Goal: Task Accomplishment & Management: Use online tool/utility

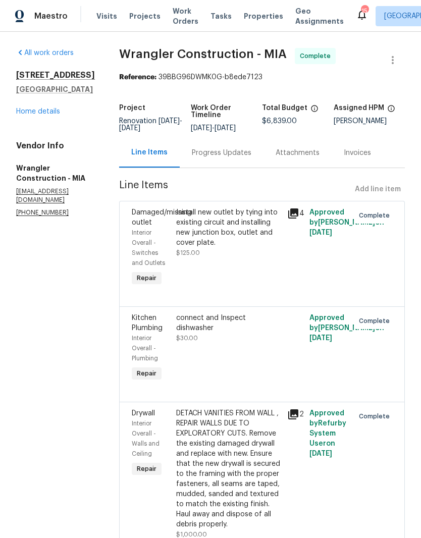
click at [24, 115] on link "Home details" at bounding box center [38, 111] width 44 height 7
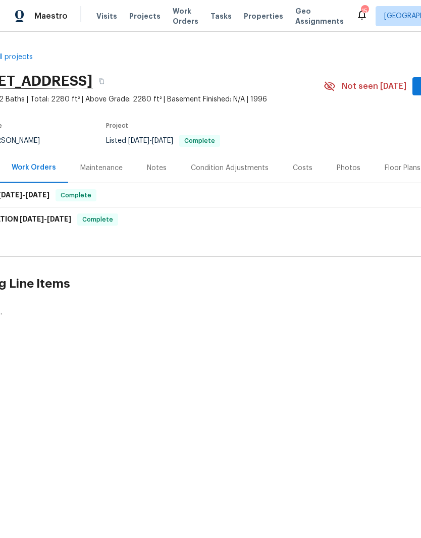
scroll to position [0, 109]
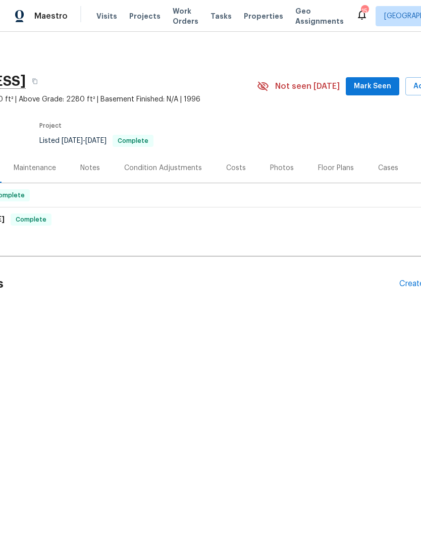
click at [381, 83] on span "Mark Seen" at bounding box center [372, 86] width 37 height 13
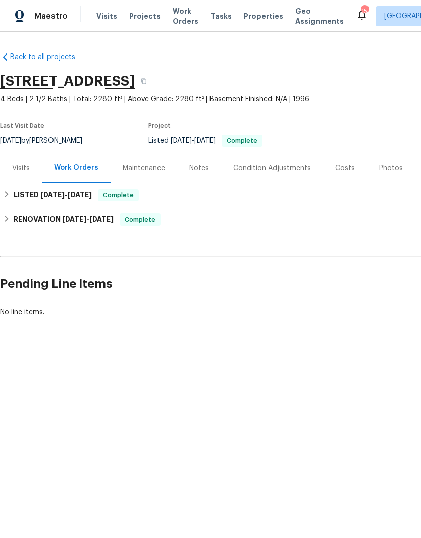
scroll to position [0, 0]
click at [146, 14] on span "Projects" at bounding box center [144, 16] width 31 height 10
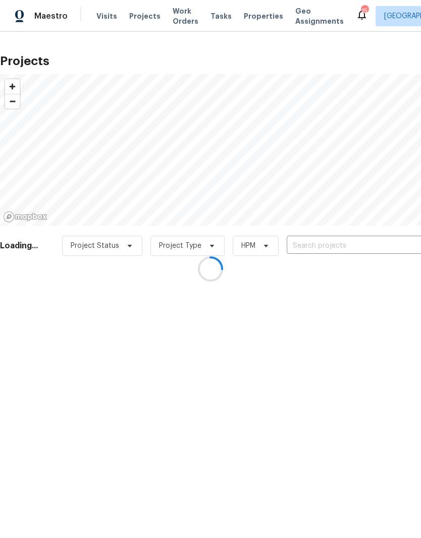
click at [342, 246] on div at bounding box center [210, 269] width 421 height 538
click at [330, 241] on div at bounding box center [210, 269] width 421 height 538
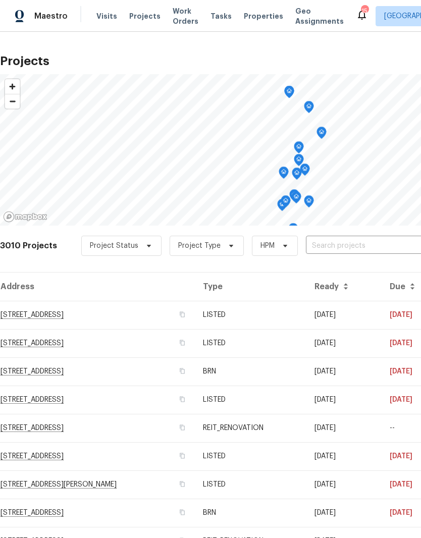
click at [351, 245] on input "text" at bounding box center [364, 246] width 116 height 16
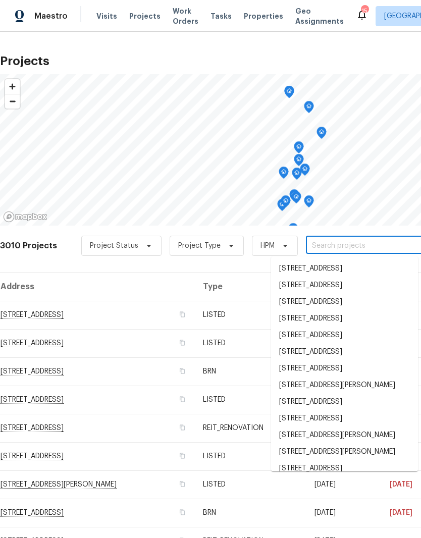
click at [331, 242] on input "text" at bounding box center [364, 246] width 116 height 16
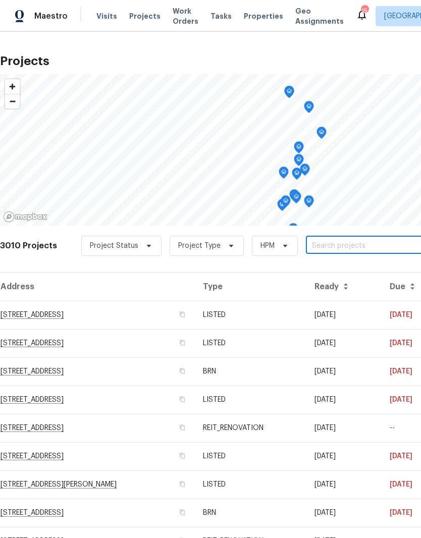
paste input "1203 SW 48th Ter, Deerfield Beach, FL 33442"
type input "1203 SW 48th Ter, Deerfield Beach, FL 33442"
click at [321, 271] on li "1203 SW 48th Ter, Deerfield Beach, FL 33442" at bounding box center [344, 269] width 147 height 17
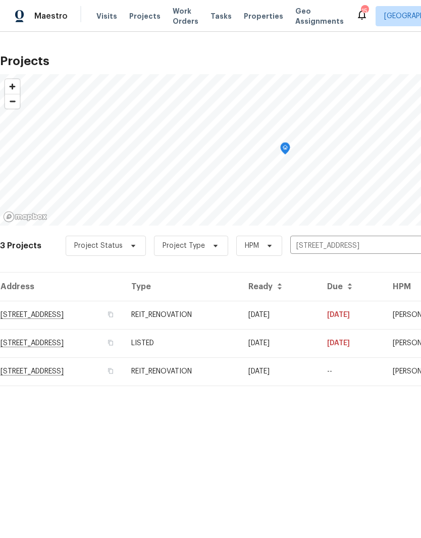
click at [108, 317] on td "1203 SW 48th Ter, Deerfield Beach, FL 33442" at bounding box center [61, 315] width 123 height 28
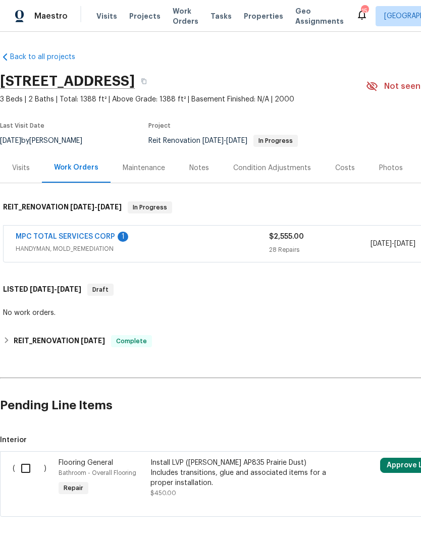
click at [42, 246] on span "HANDYMAN, MOLD_REMEDIATION" at bounding box center [142, 249] width 253 height 10
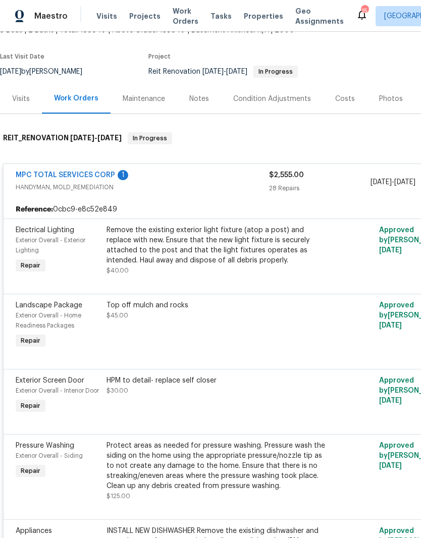
scroll to position [69, 0]
click at [208, 178] on div "MPC TOTAL SERVICES CORP 1" at bounding box center [142, 177] width 253 height 12
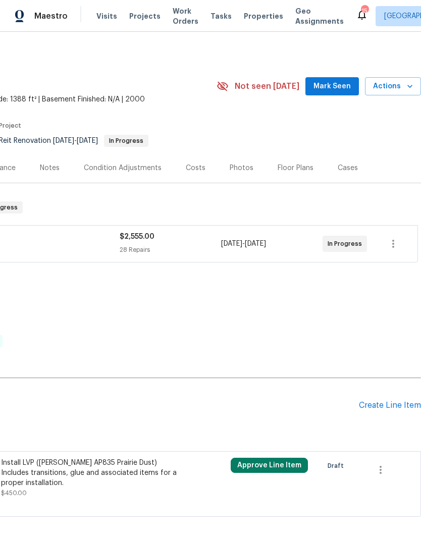
scroll to position [0, 149]
click at [401, 240] on button "button" at bounding box center [393, 244] width 24 height 24
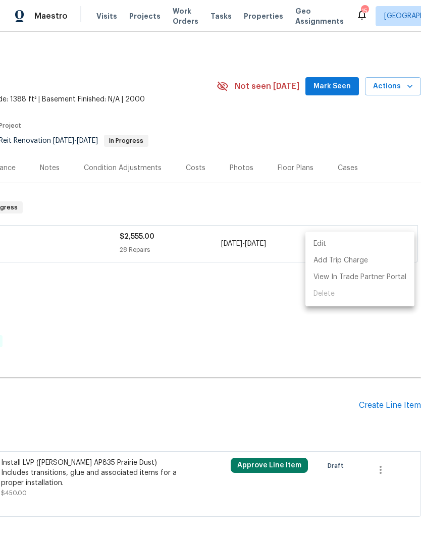
click at [289, 317] on div at bounding box center [210, 269] width 421 height 538
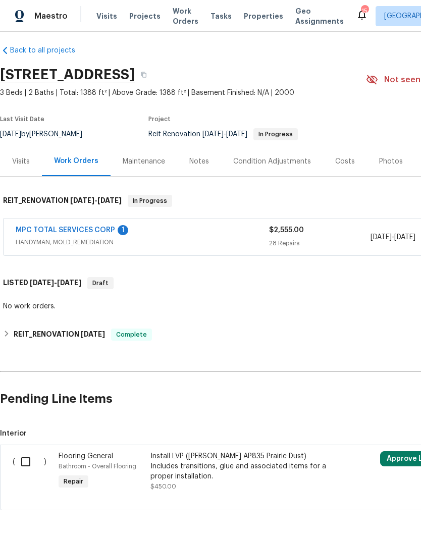
scroll to position [6, 0]
click at [23, 234] on link "MPC TOTAL SERVICES CORP" at bounding box center [65, 230] width 99 height 7
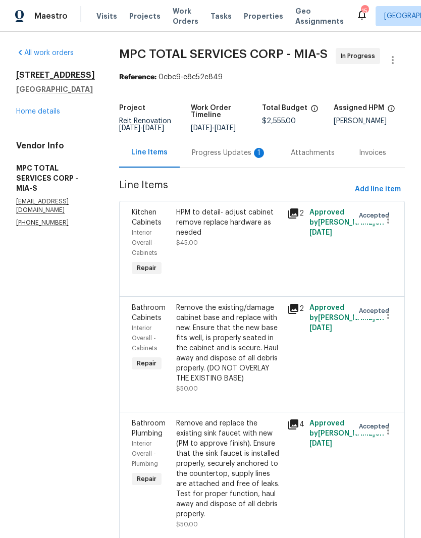
click at [40, 114] on link "Home details" at bounding box center [38, 111] width 44 height 7
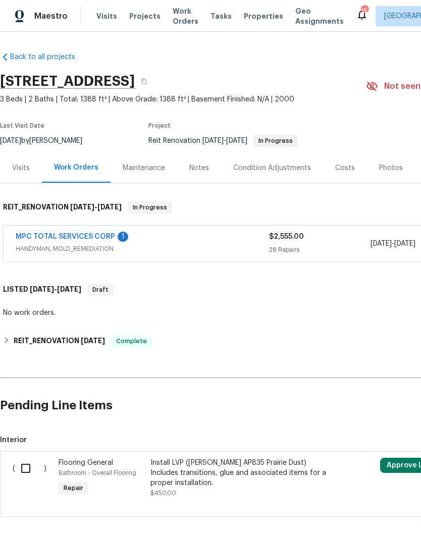
click at [247, 237] on div "MPC TOTAL SERVICES CORP 1" at bounding box center [142, 238] width 253 height 12
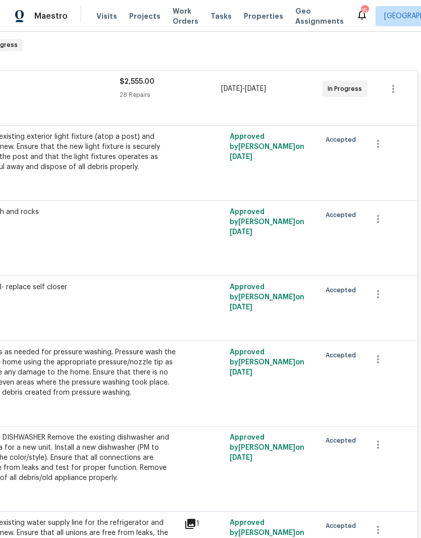
scroll to position [163, 149]
click at [396, 86] on icon "button" at bounding box center [393, 89] width 12 height 12
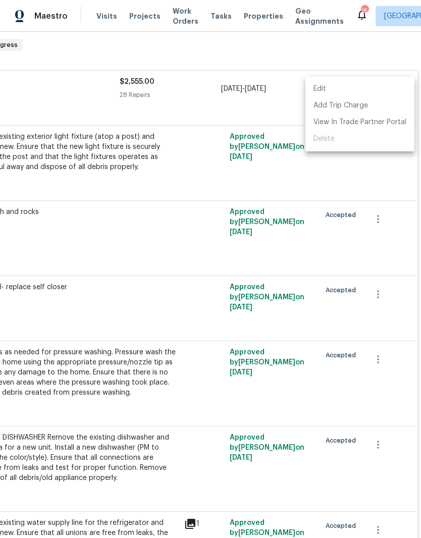
click at [238, 174] on div at bounding box center [210, 269] width 421 height 538
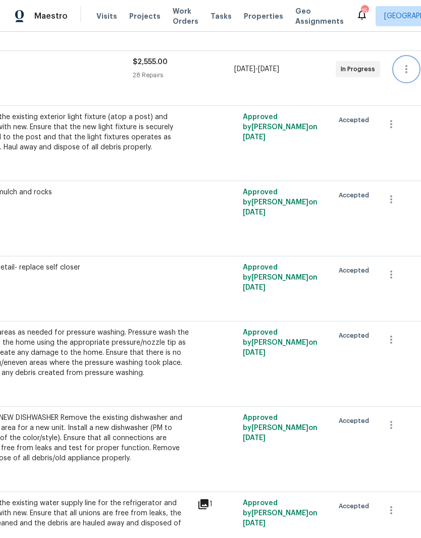
scroll to position [184, 142]
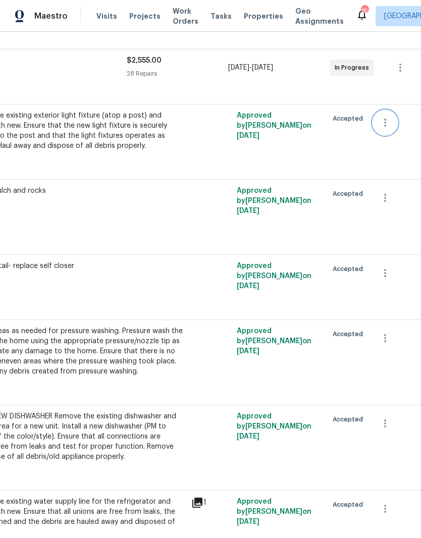
click at [390, 119] on icon "button" at bounding box center [385, 123] width 12 height 12
click at [399, 124] on li "Cancel" at bounding box center [392, 123] width 39 height 17
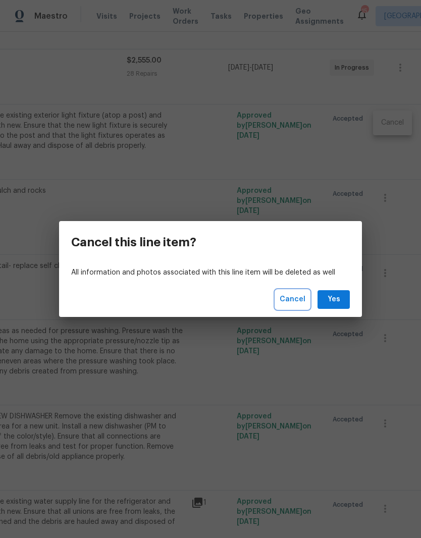
click at [298, 299] on span "Cancel" at bounding box center [293, 299] width 26 height 13
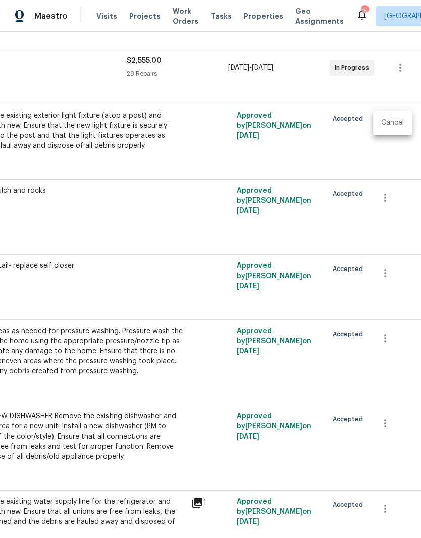
click at [268, 246] on div at bounding box center [210, 269] width 421 height 538
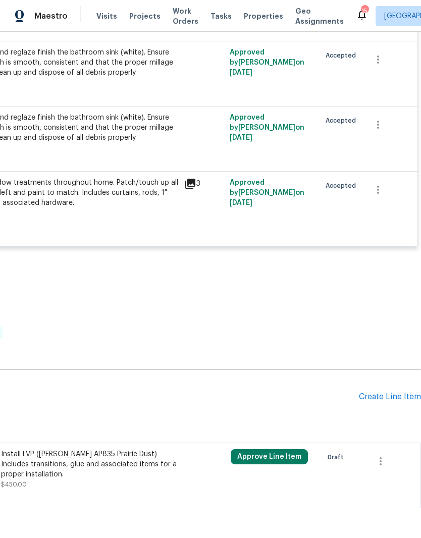
scroll to position [2249, 149]
click at [394, 402] on div "Create Line Item" at bounding box center [390, 397] width 62 height 10
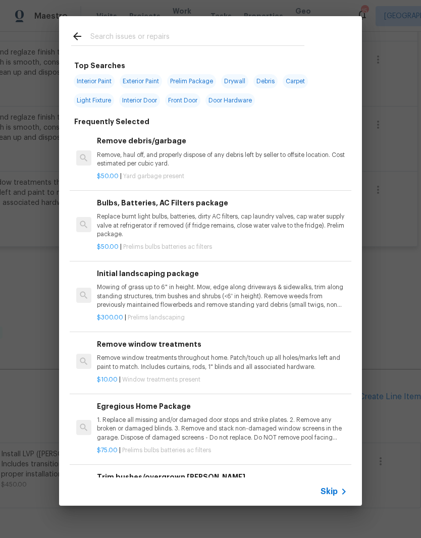
click at [140, 37] on input "text" at bounding box center [197, 37] width 214 height 15
type input "Initi"
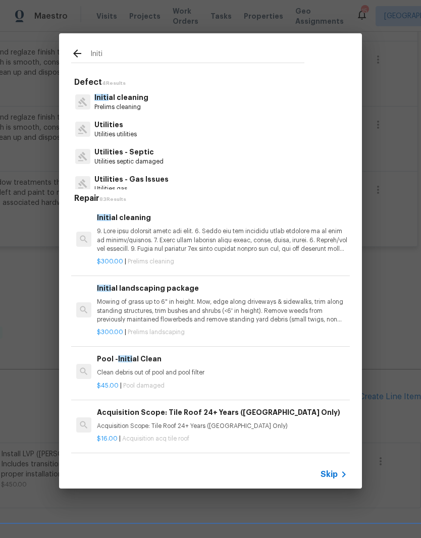
click at [122, 96] on p "Initi al cleaning" at bounding box center [121, 97] width 54 height 11
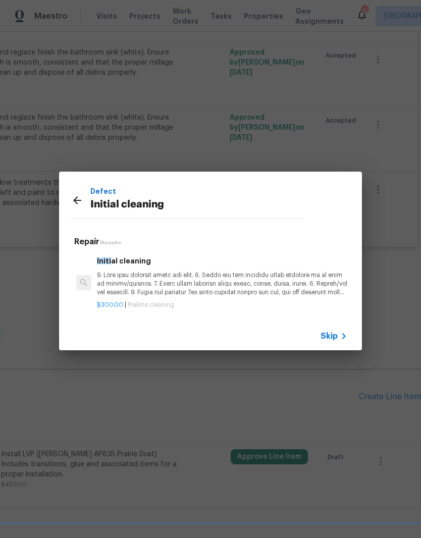
click at [276, 272] on p at bounding box center [222, 284] width 250 height 26
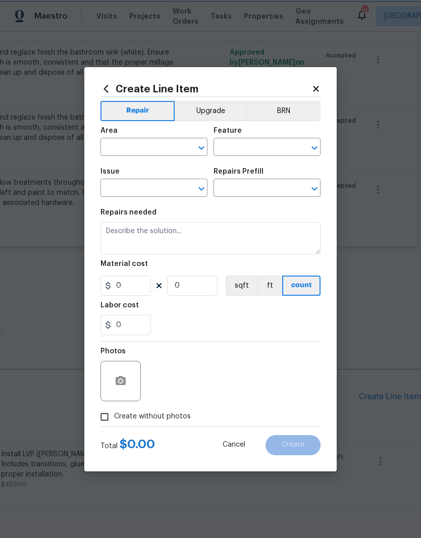
type input "Home Readiness Packages"
type input "Initial cleaning"
type input "Initial cleaning $300.00"
type textarea "1. Wipe down exterior doors and trim. 2. Clean out all exterior light fixtures …"
type input "300"
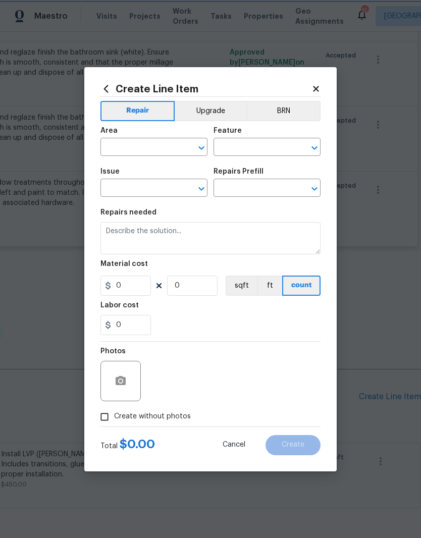
type input "1"
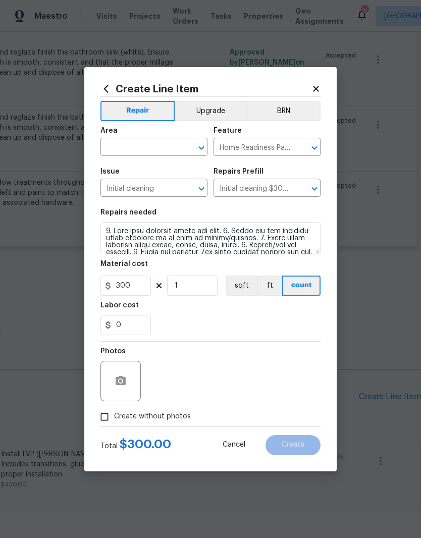
click at [147, 149] on input "text" at bounding box center [139, 148] width 79 height 16
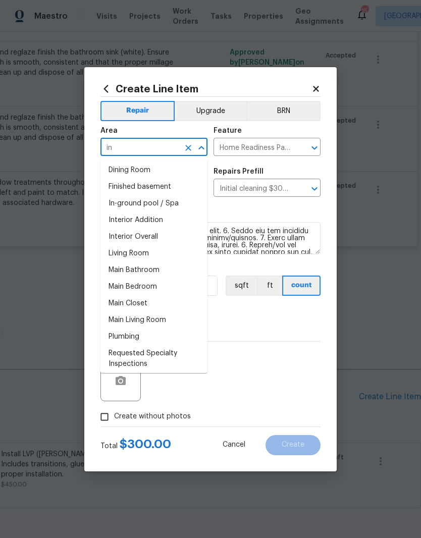
click at [143, 234] on li "Interior Overall" at bounding box center [153, 237] width 107 height 17
type input "Interior Overall"
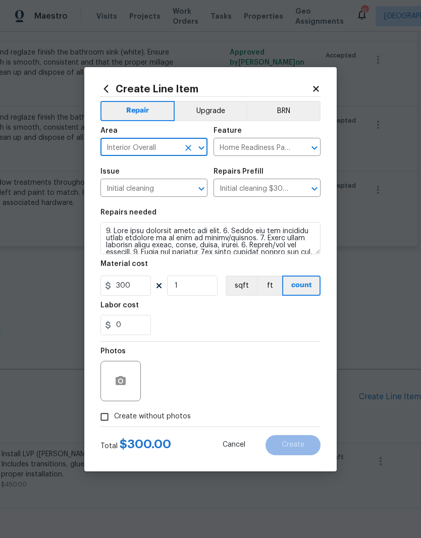
scroll to position [0, 0]
click at [109, 229] on textarea at bounding box center [210, 238] width 220 height 32
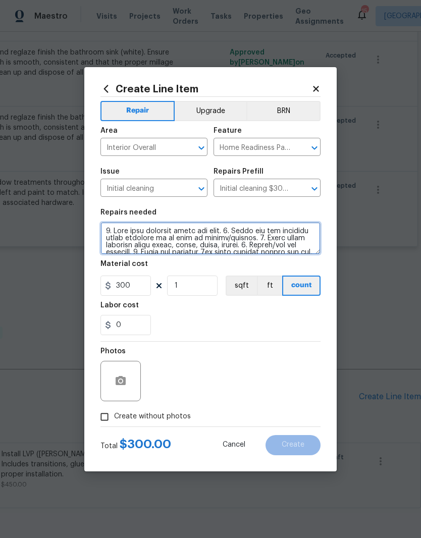
click at [111, 235] on textarea at bounding box center [210, 238] width 220 height 32
click at [117, 238] on textarea at bounding box center [210, 238] width 220 height 32
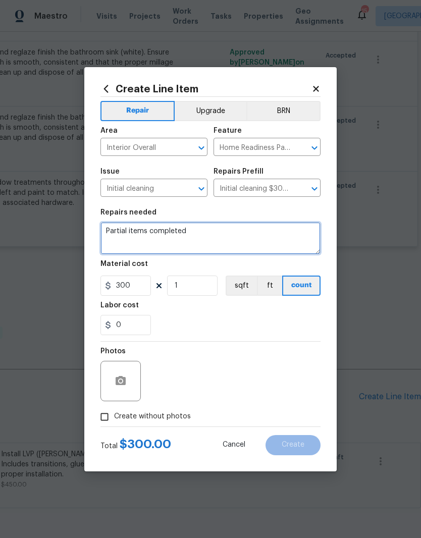
type textarea "Partial items completed"
click at [264, 324] on div "0" at bounding box center [210, 325] width 220 height 20
click at [108, 415] on input "Create without photos" at bounding box center [104, 416] width 19 height 19
checkbox input "true"
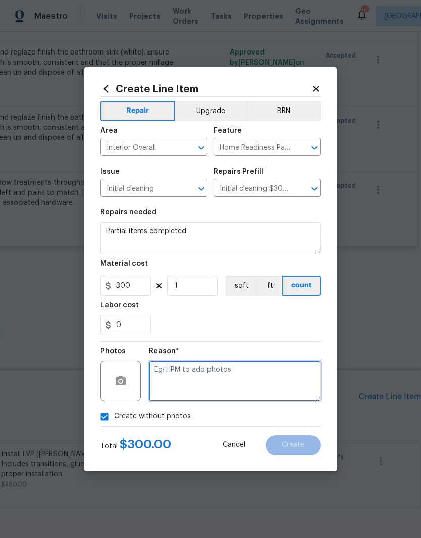
click at [246, 365] on textarea at bounding box center [235, 381] width 172 height 40
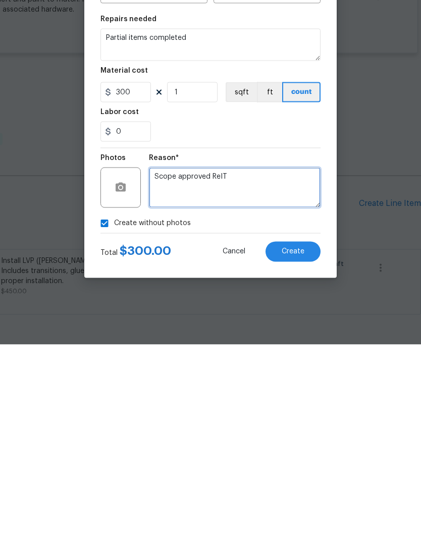
type textarea "Scope approved ReIT"
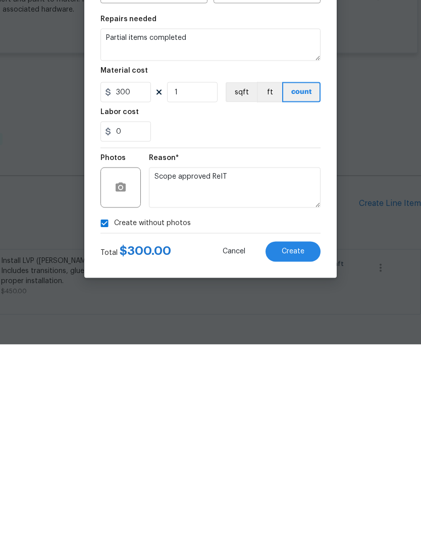
click at [295, 435] on button "Create" at bounding box center [293, 445] width 55 height 20
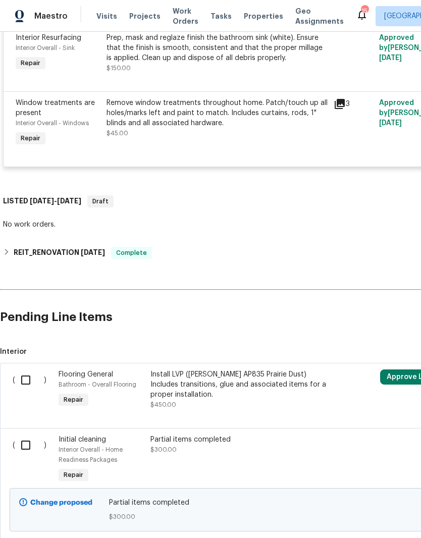
scroll to position [2330, 0]
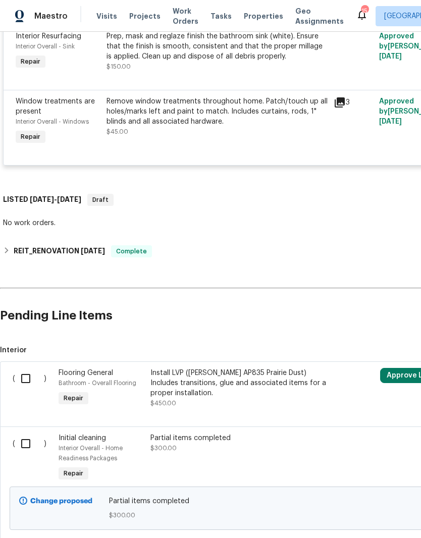
click at [24, 433] on input "checkbox" at bounding box center [29, 443] width 29 height 21
checkbox input "true"
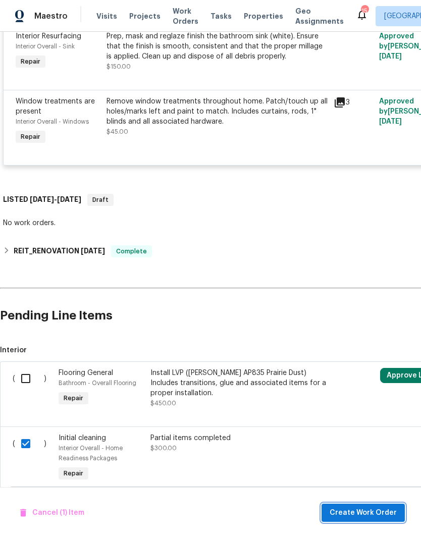
click at [380, 509] on span "Create Work Order" at bounding box center [363, 513] width 67 height 13
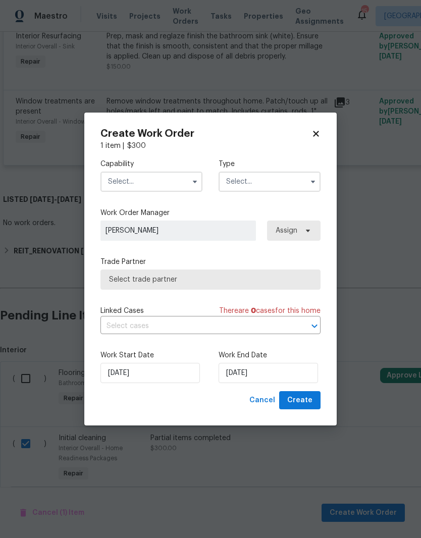
click at [163, 182] on input "text" at bounding box center [151, 182] width 102 height 20
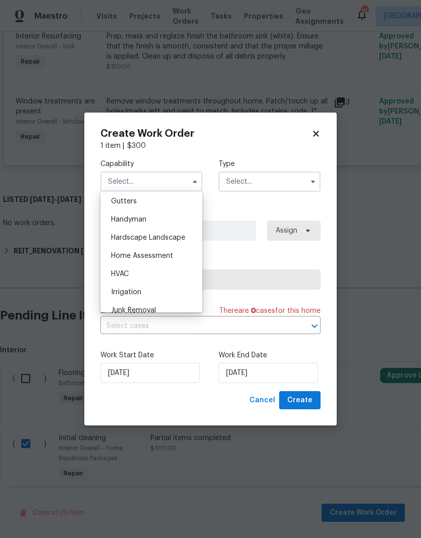
scroll to position [539, 0]
click at [137, 220] on span "Handyman" at bounding box center [128, 219] width 35 height 7
type input "Handyman"
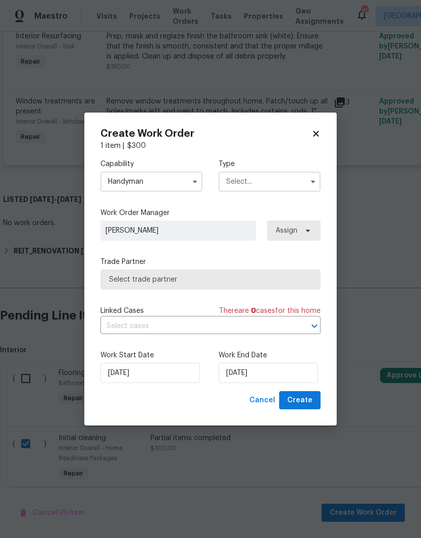
click at [278, 176] on input "text" at bounding box center [270, 182] width 102 height 20
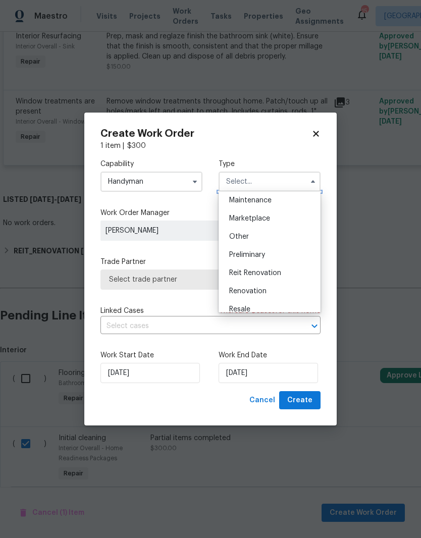
scroll to position [167, 0]
click at [255, 269] on span "Reit Renovation" at bounding box center [255, 272] width 52 height 7
type input "Reit Renovation"
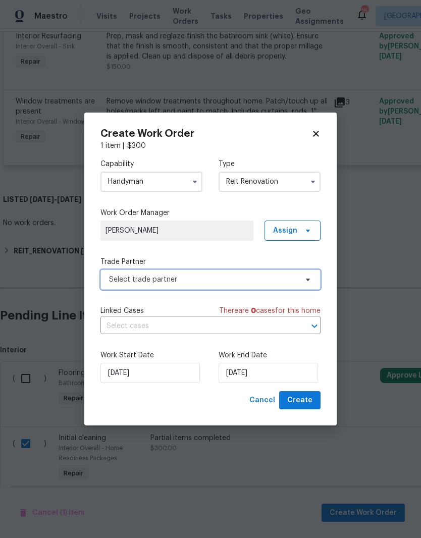
click at [278, 278] on span "Select trade partner" at bounding box center [203, 280] width 188 height 10
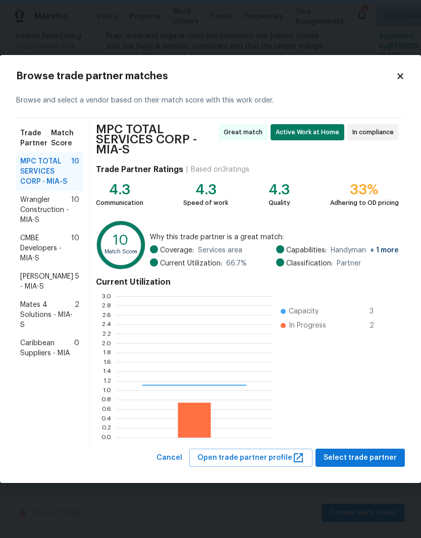
scroll to position [141, 157]
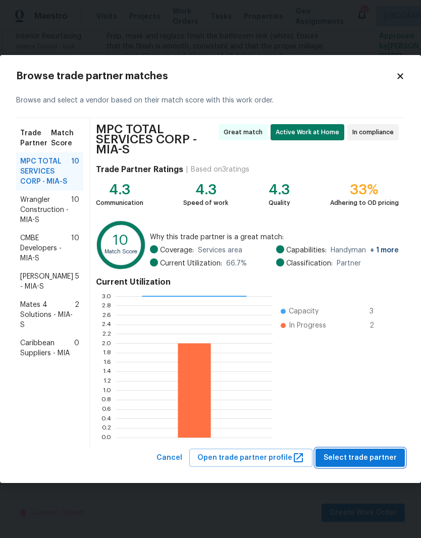
click at [389, 454] on span "Select trade partner" at bounding box center [360, 458] width 73 height 13
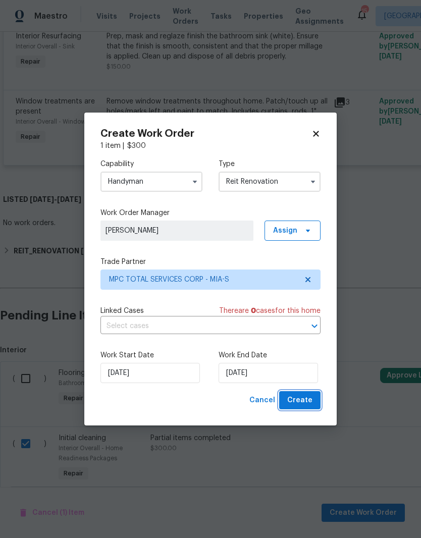
click at [312, 401] on span "Create" at bounding box center [299, 400] width 25 height 13
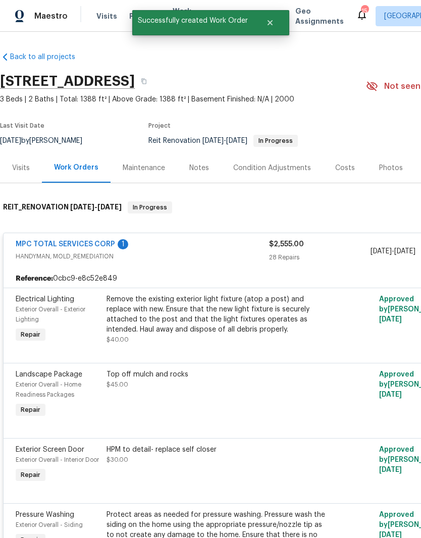
scroll to position [0, 0]
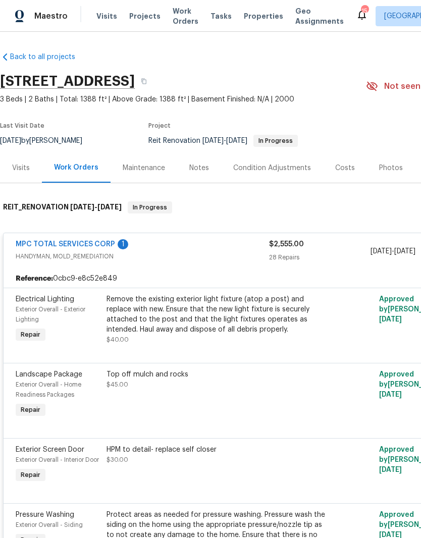
click at [224, 239] on div "MPC TOTAL SERVICES CORP 1" at bounding box center [142, 245] width 253 height 12
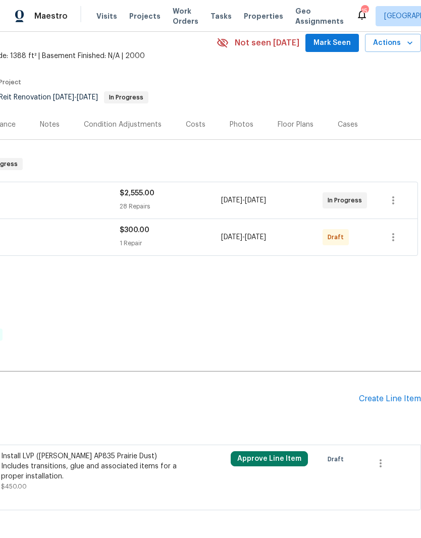
scroll to position [43, 149]
click at [393, 234] on icon "button" at bounding box center [393, 238] width 2 height 8
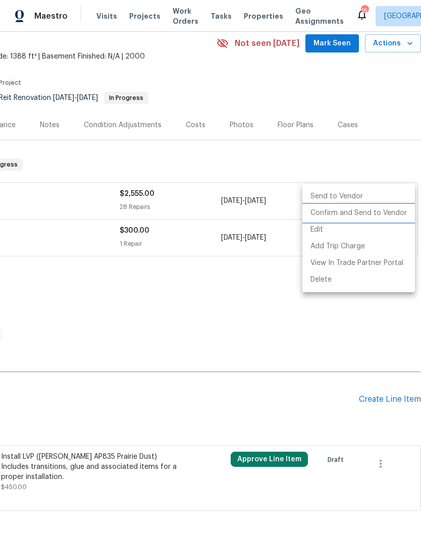
click at [379, 212] on li "Confirm and Send to Vendor" at bounding box center [358, 213] width 113 height 17
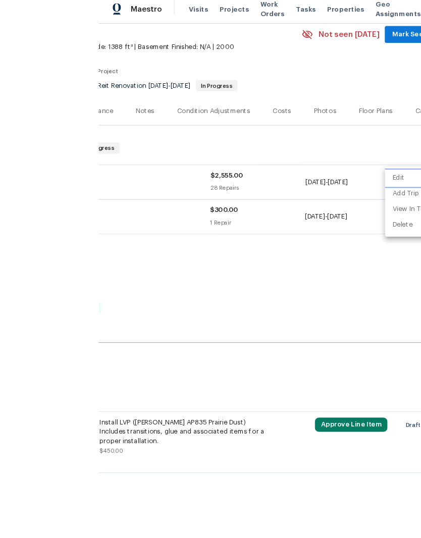
scroll to position [33, 0]
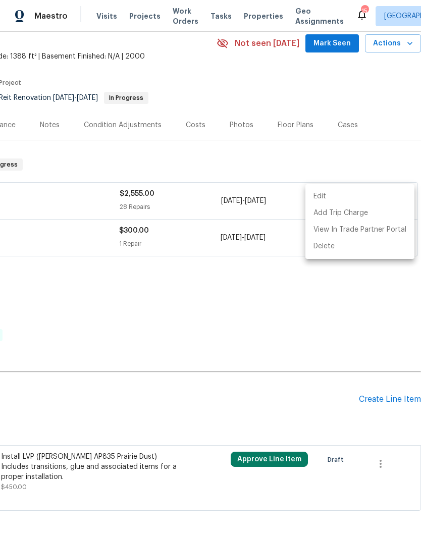
click at [220, 192] on div at bounding box center [210, 269] width 421 height 538
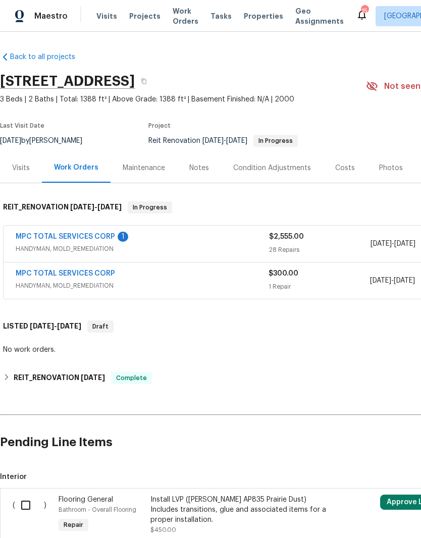
scroll to position [0, 0]
click at [83, 270] on link "MPC TOTAL SERVICES CORP" at bounding box center [65, 273] width 99 height 7
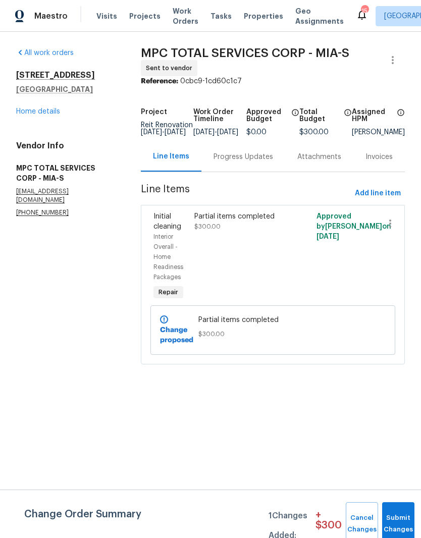
click at [252, 162] on div "Progress Updates" at bounding box center [244, 157] width 60 height 10
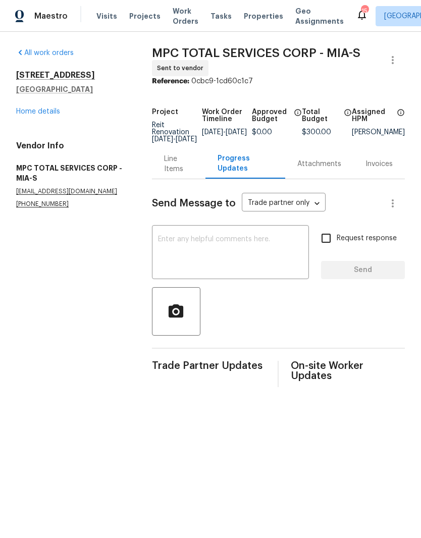
click at [272, 243] on textarea at bounding box center [230, 253] width 145 height 35
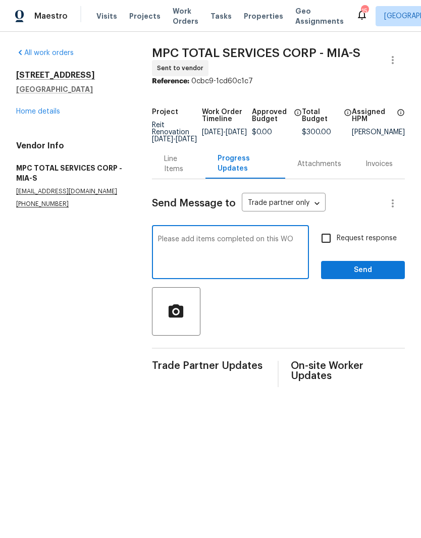
type textarea "Please add items completed on this WO"
click at [326, 239] on input "Request response" at bounding box center [326, 238] width 21 height 21
checkbox input "true"
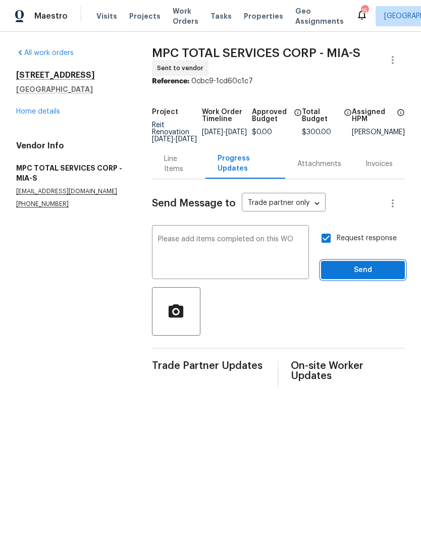
click at [360, 277] on span "Send" at bounding box center [363, 270] width 68 height 13
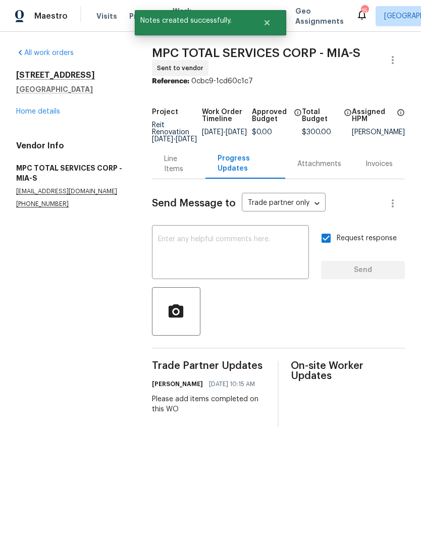
click at [33, 112] on link "Home details" at bounding box center [38, 111] width 44 height 7
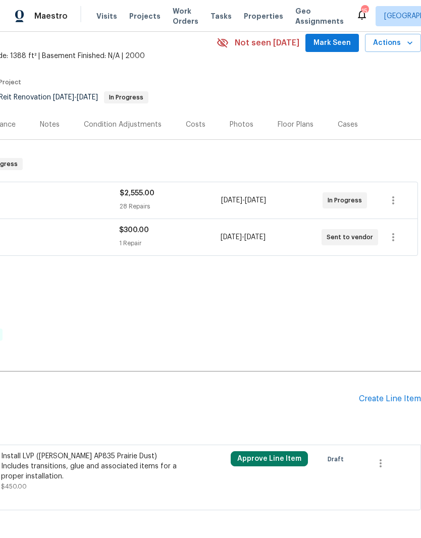
scroll to position [43, 149]
click at [399, 201] on icon "button" at bounding box center [393, 201] width 12 height 12
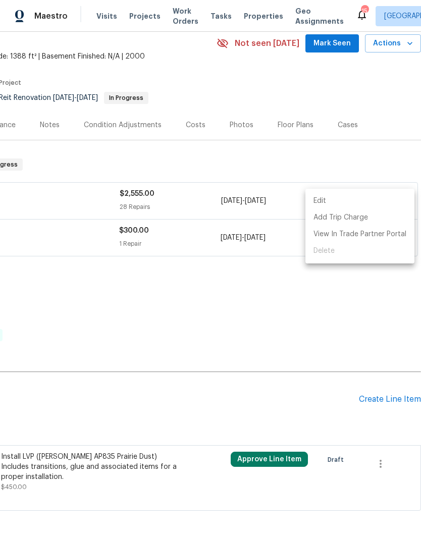
click at [321, 198] on li "Edit" at bounding box center [359, 201] width 109 height 17
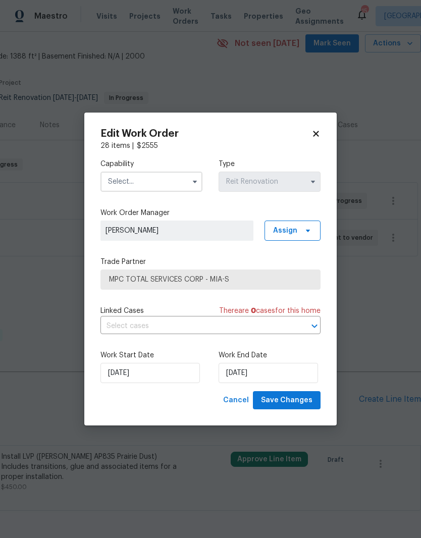
click at [321, 126] on div "Edit Work Order 28 items | $ 2555 Capability Type Reit Renovation Work Order Ma…" at bounding box center [210, 270] width 252 height 314
click at [317, 131] on icon at bounding box center [316, 133] width 9 height 9
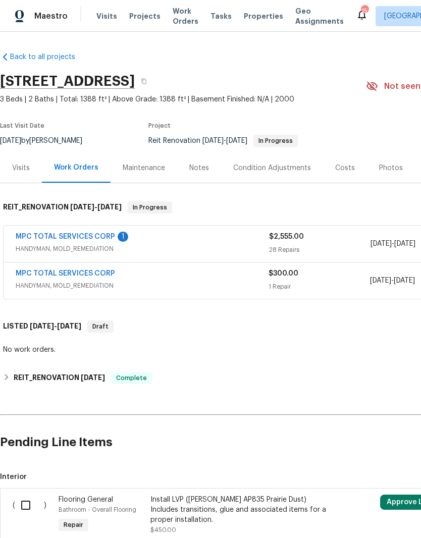
scroll to position [0, 0]
click at [150, 19] on span "Projects" at bounding box center [144, 16] width 31 height 10
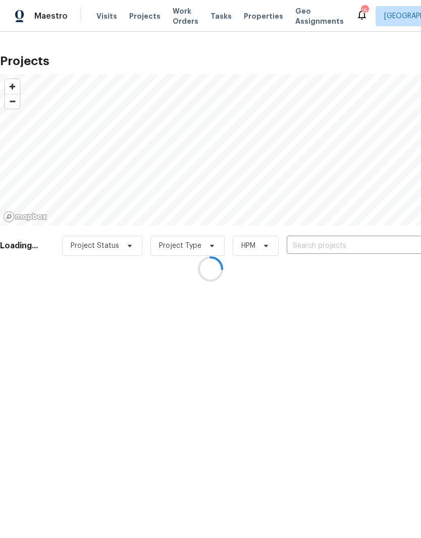
click at [142, 11] on div at bounding box center [210, 269] width 421 height 538
click at [252, 15] on div at bounding box center [210, 269] width 421 height 538
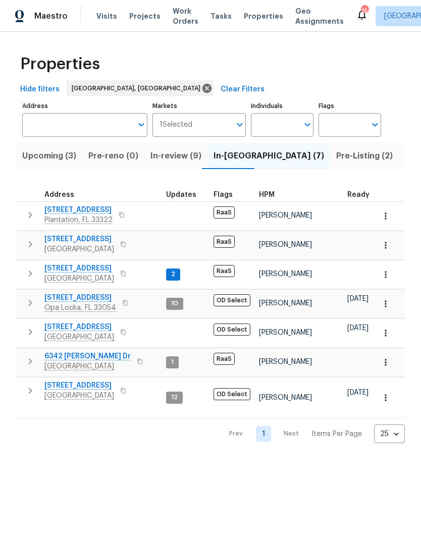
scroll to position [8, 0]
click at [24, 355] on icon "button" at bounding box center [30, 361] width 12 height 12
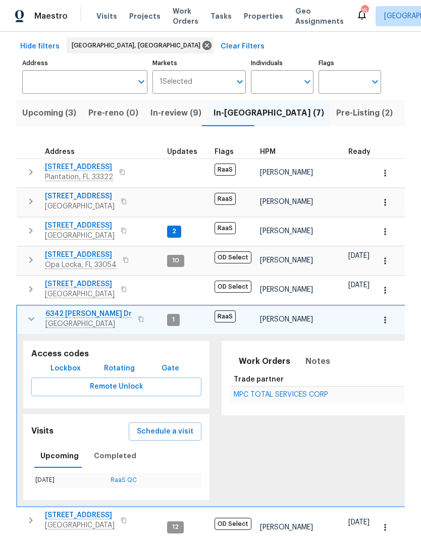
scroll to position [41, 0]
click at [138, 316] on icon "button" at bounding box center [141, 319] width 6 height 6
